Goal: Task Accomplishment & Management: Complete application form

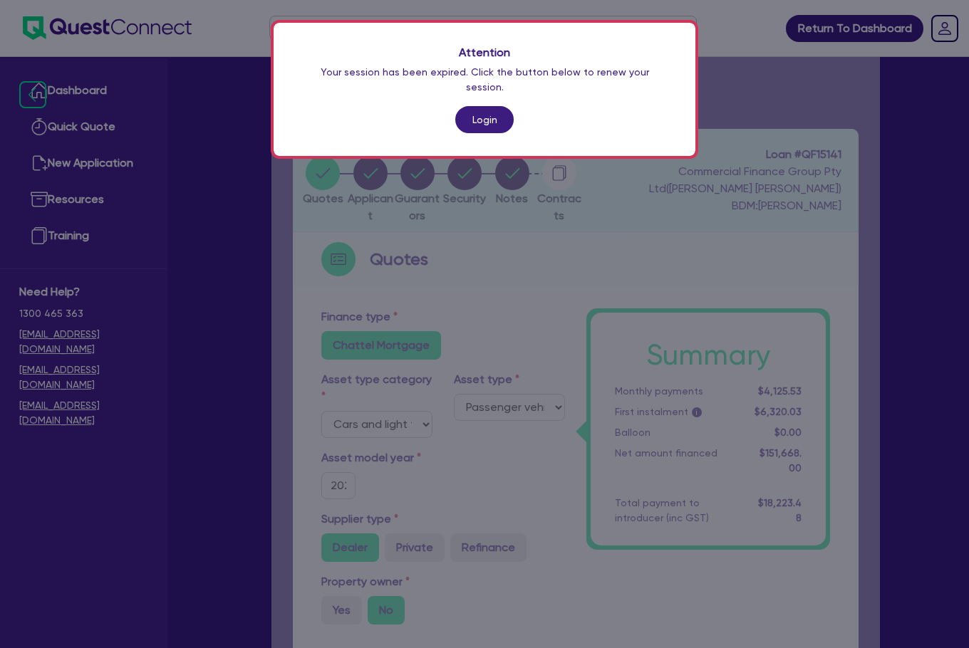
select select "CARS_AND_LIGHT_TRUCKS"
select select "PASSENGER_VEHICLES"
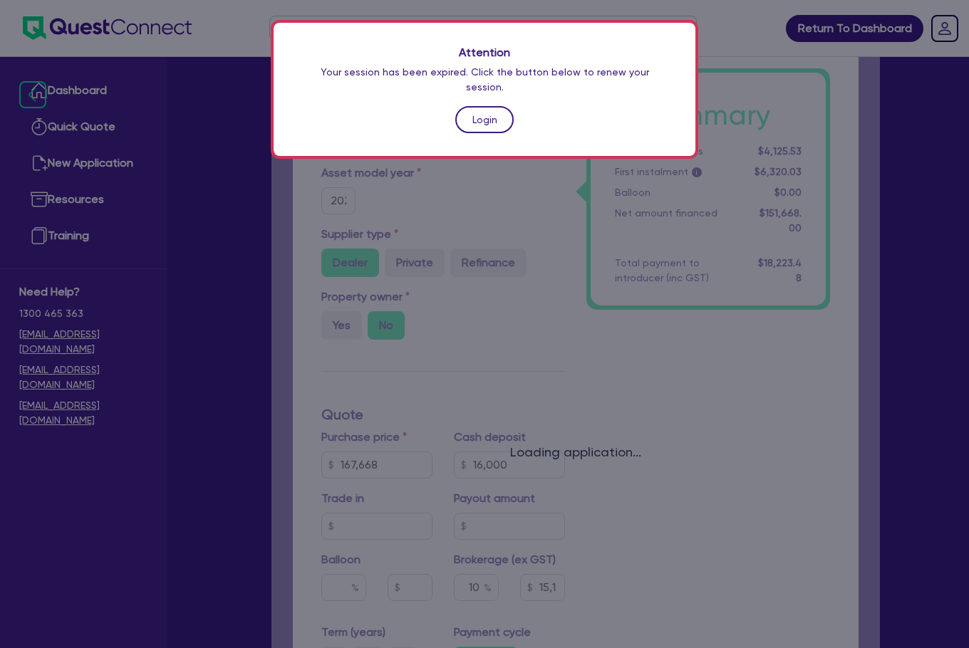
click at [473, 118] on link "Login" at bounding box center [484, 119] width 58 height 27
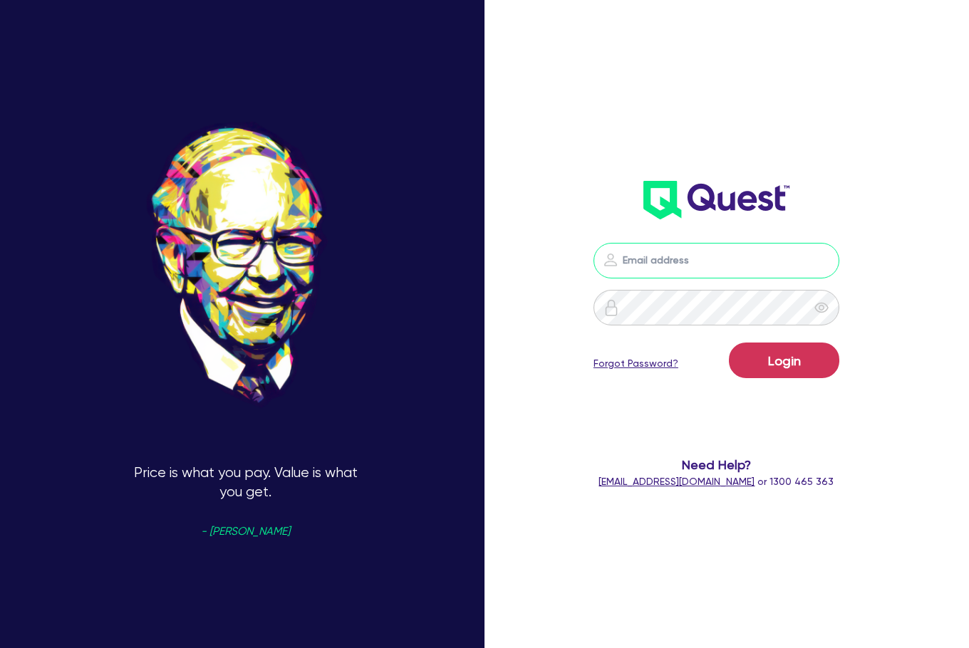
type input "[EMAIL_ADDRESS][PERSON_NAME][DOMAIN_NAME]"
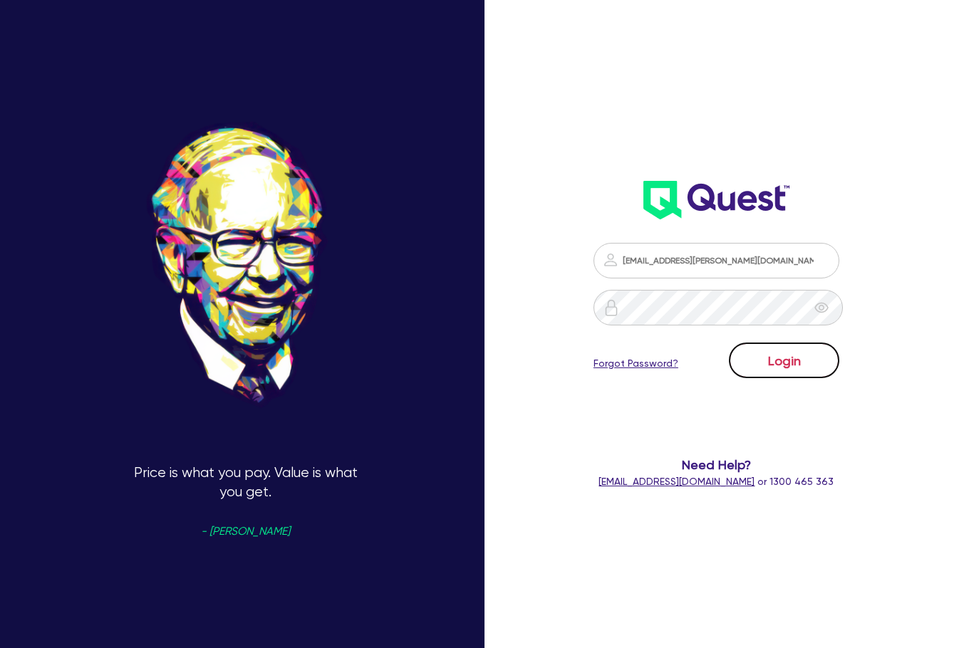
click at [771, 352] on button "Login" at bounding box center [784, 361] width 110 height 36
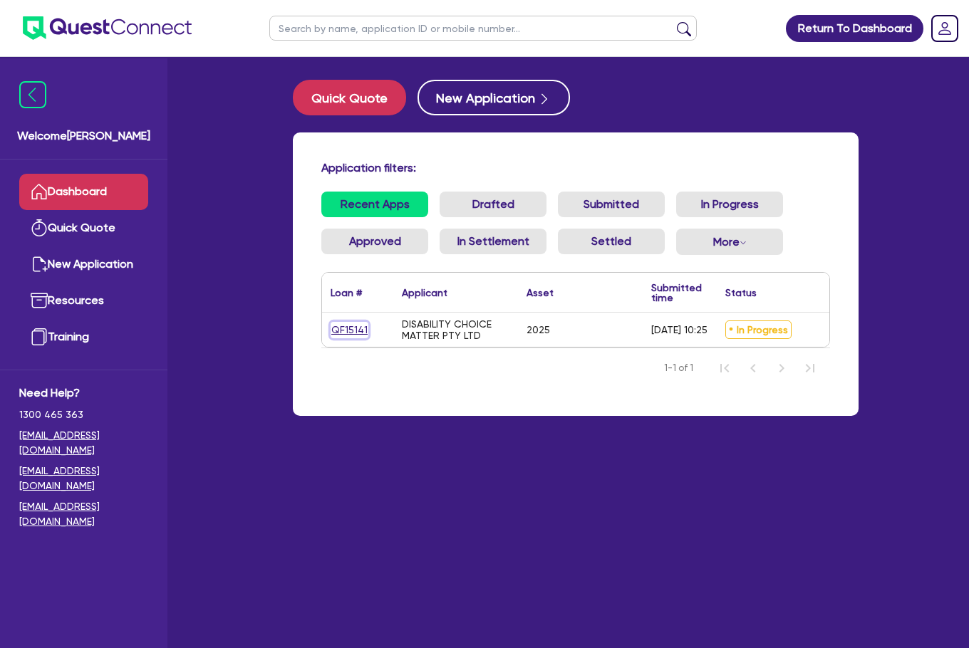
click at [360, 329] on link "QF15141" at bounding box center [350, 330] width 38 height 16
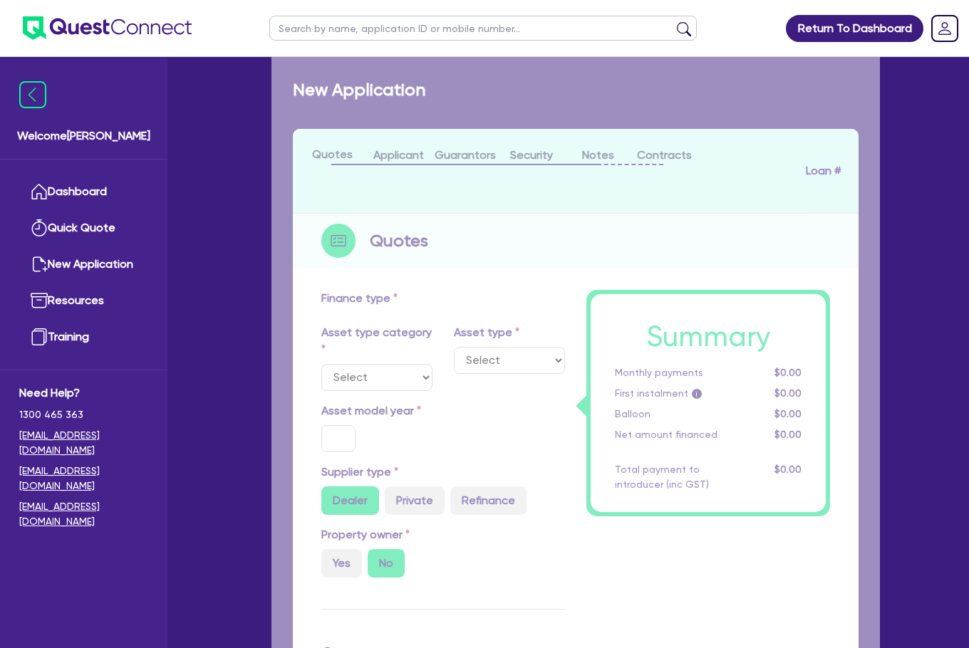
select select "CARS_AND_LIGHT_TRUCKS"
type input "2025"
type input "167,668"
type input "16,000"
type input "10"
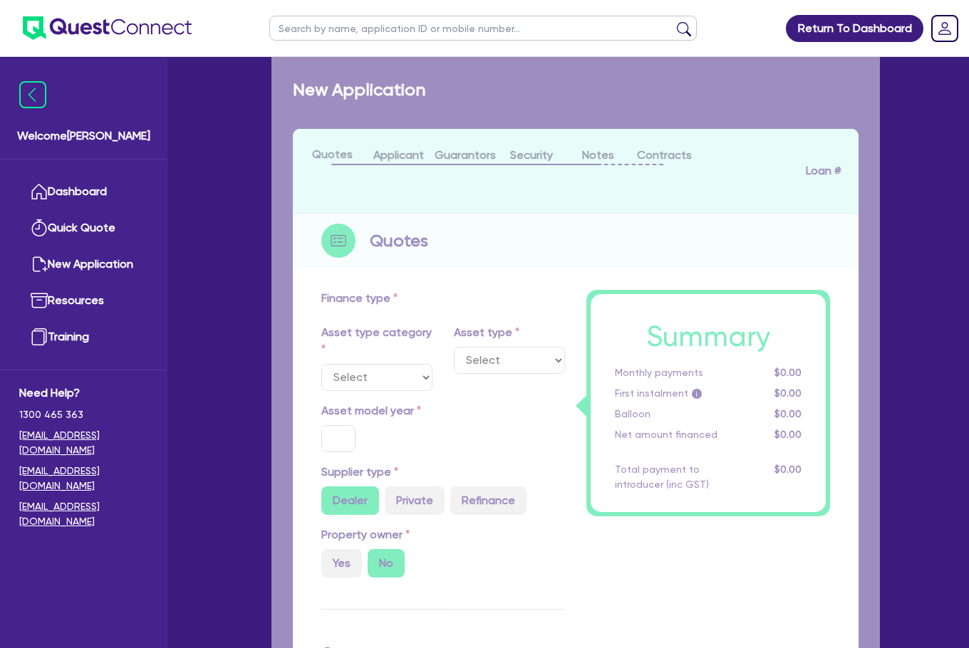
type input "15,166.8"
type input "17"
type input "1,400"
select select "PASSENGER_VEHICLES"
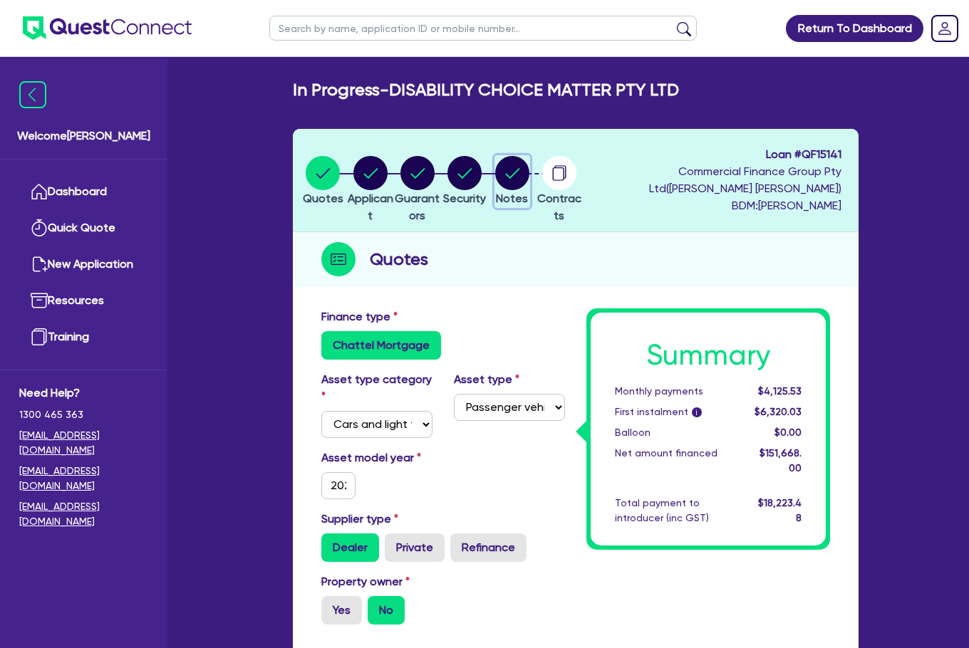
click at [528, 183] on circle "button" at bounding box center [512, 173] width 34 height 34
select select "Quest Finance - Own Book"
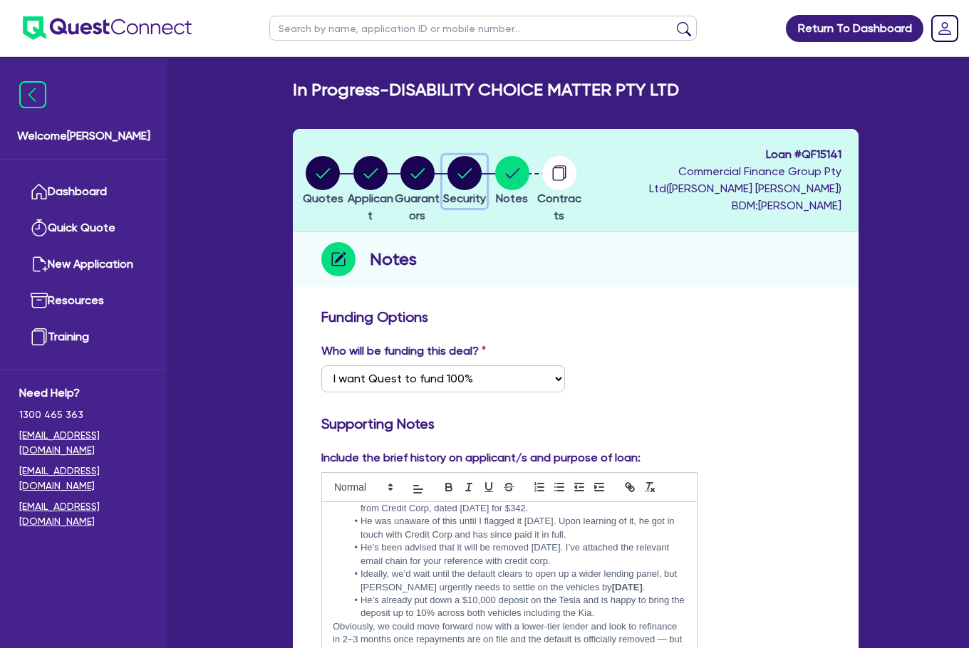
click at [482, 168] on circle "button" at bounding box center [464, 173] width 34 height 34
select select "CARS_AND_LIGHT_TRUCKS"
select select "PASSENGER_VEHICLES"
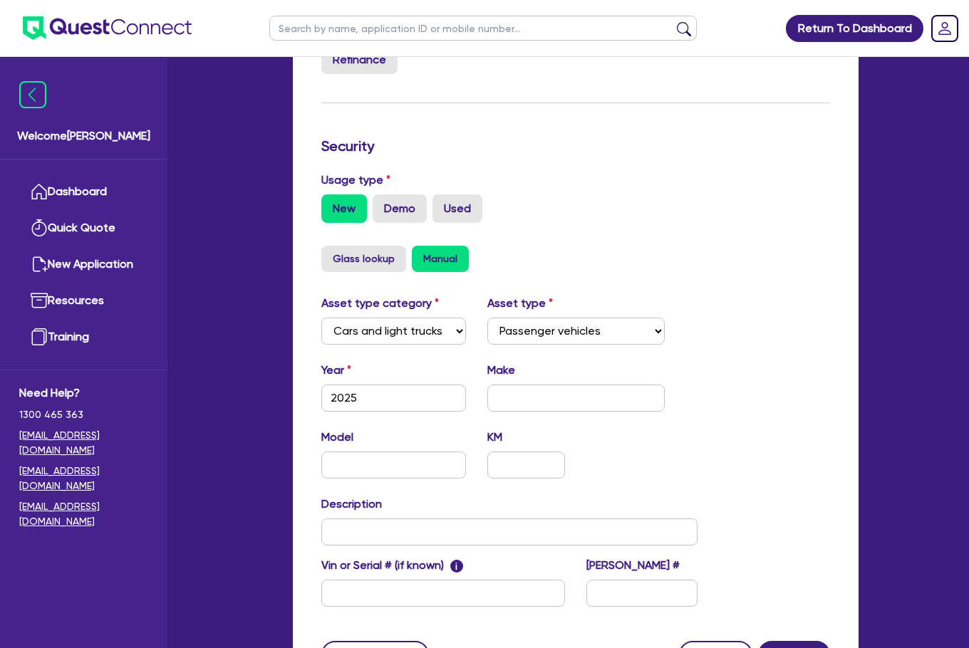
scroll to position [56, 0]
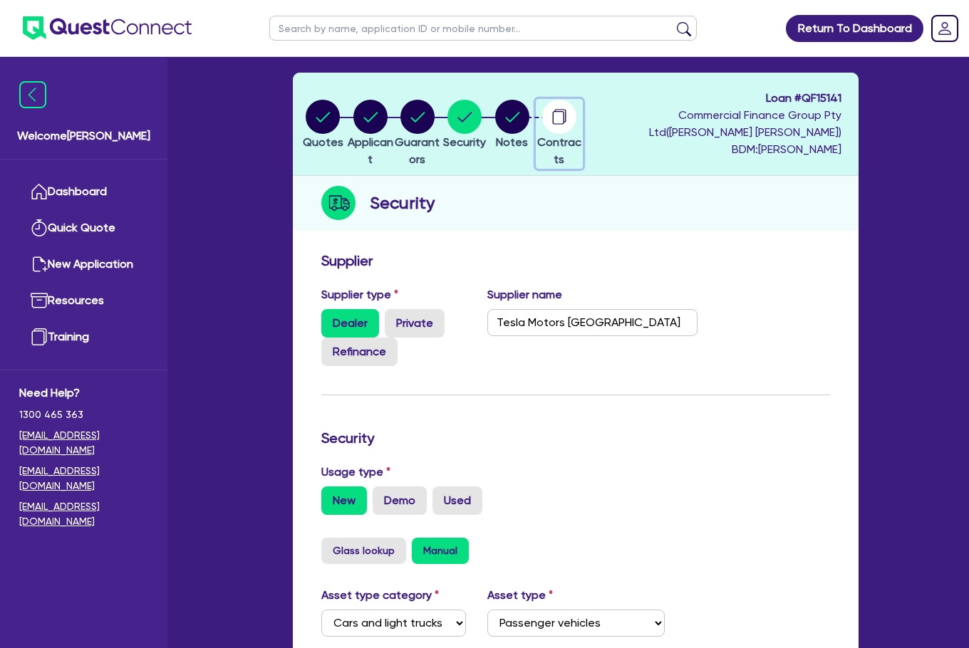
click at [576, 118] on circle "button" at bounding box center [559, 117] width 34 height 34
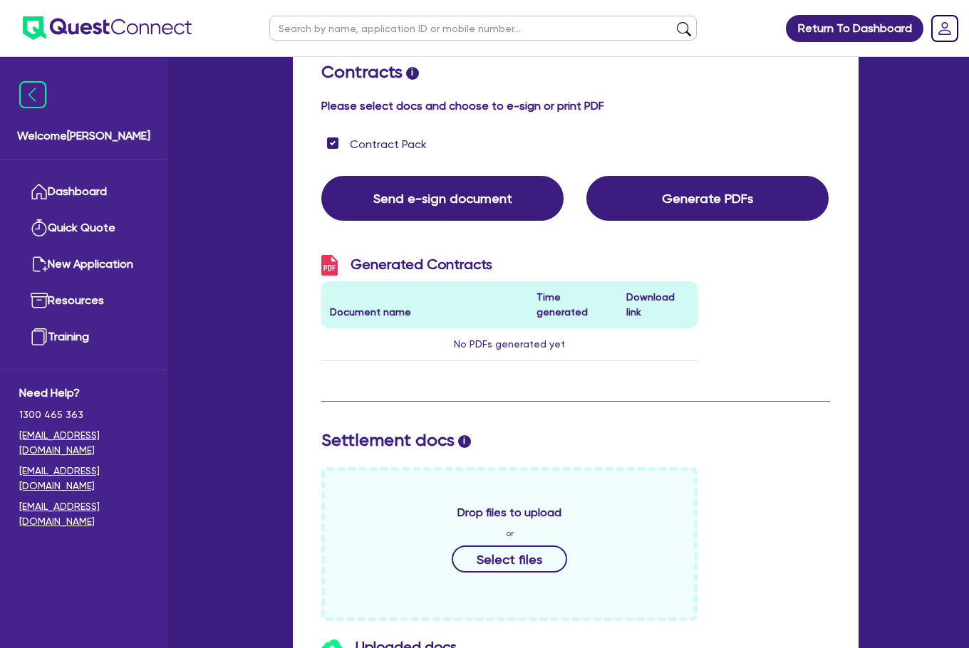
scroll to position [124, 0]
